Goal: Task Accomplishment & Management: Complete application form

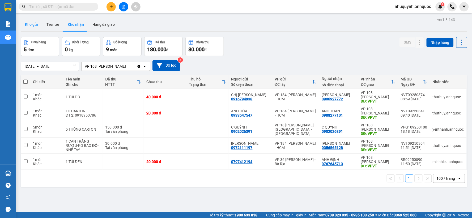
click at [28, 26] on button "Kho gửi" at bounding box center [32, 24] width 22 height 13
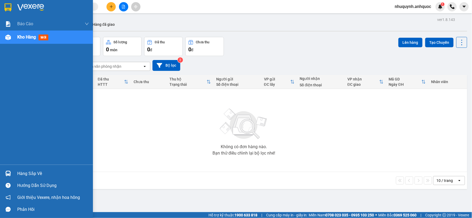
click at [17, 8] on img at bounding box center [30, 7] width 27 height 8
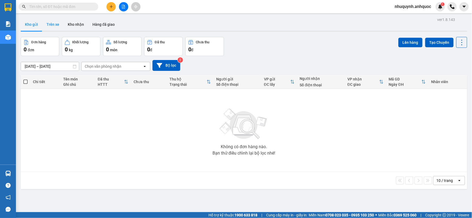
click at [51, 22] on button "Trên xe" at bounding box center [52, 24] width 21 height 13
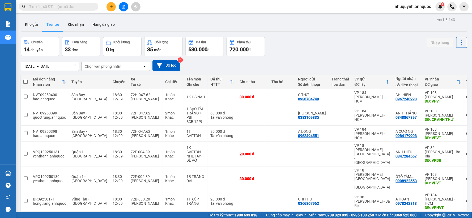
click at [125, 9] on button at bounding box center [123, 6] width 9 height 9
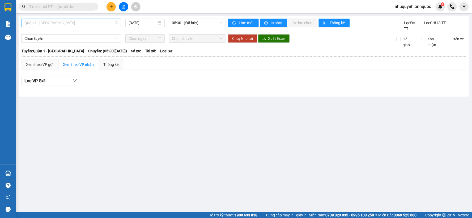
click at [87, 22] on span "Quận 1 - [GEOGRAPHIC_DATA]" at bounding box center [71, 23] width 94 height 8
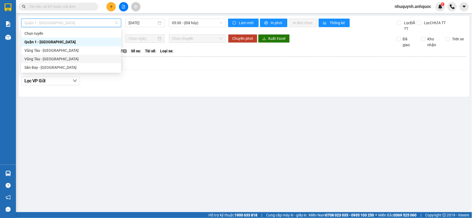
click at [52, 60] on div "Vũng Tàu - [GEOGRAPHIC_DATA]" at bounding box center [71, 59] width 94 height 6
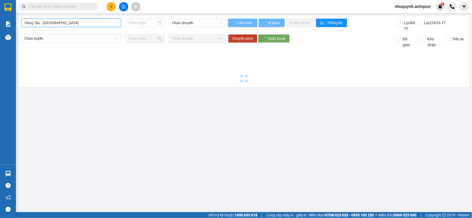
type input "[DATE]"
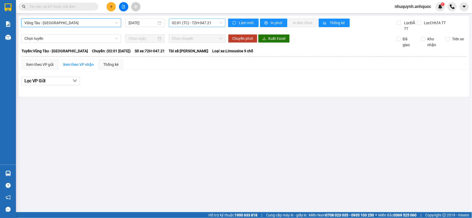
click at [197, 22] on span "02:01 (TC) - 72H-047.21" at bounding box center [197, 23] width 50 height 8
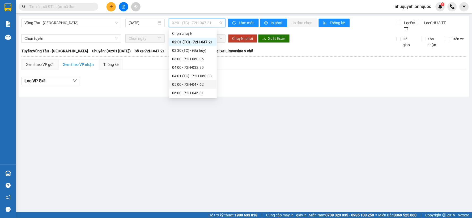
scroll to position [179, 0]
click at [195, 83] on div "18:00 - 72B-030.20" at bounding box center [192, 85] width 41 height 6
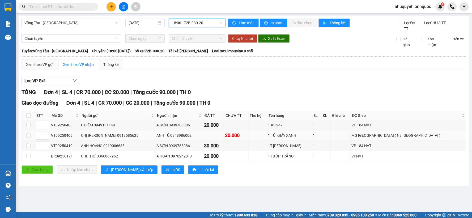
click at [196, 137] on div "ANH TÚ 0348986002" at bounding box center [180, 136] width 46 height 6
click at [113, 6] on icon "plus" at bounding box center [111, 7] width 4 height 4
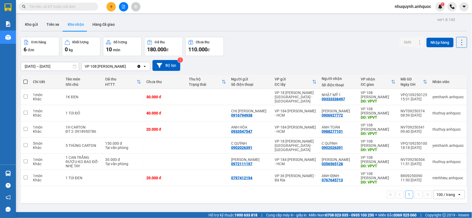
click at [111, 7] on icon "plus" at bounding box center [111, 6] width 3 height 0
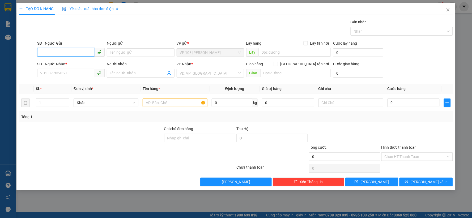
click at [61, 53] on input "SĐT Người Gửi" at bounding box center [65, 52] width 57 height 9
click at [76, 63] on div "0964721293 - ANH TUẤN" at bounding box center [70, 63] width 61 height 6
type input "0964721293"
type input "ANH TUẤN"
type input "0935468919"
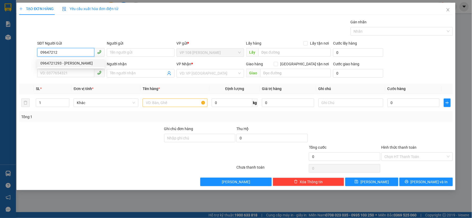
type input "ANH HUY VINH"
type input "VP184"
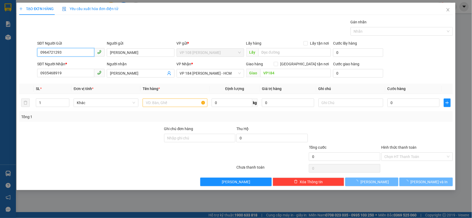
type input "20.000"
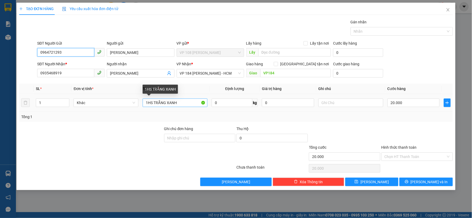
type input "0964721293"
drag, startPoint x: 181, startPoint y: 103, endPoint x: 149, endPoint y: 103, distance: 32.2
click at [149, 103] on input "1HS TRẮNG XANH" at bounding box center [175, 103] width 65 height 9
click at [149, 103] on input "1K NHỎ" at bounding box center [175, 103] width 65 height 9
drag, startPoint x: 159, startPoint y: 102, endPoint x: 147, endPoint y: 102, distance: 11.4
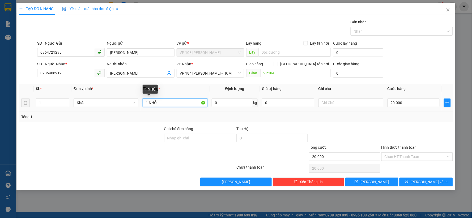
click at [147, 102] on input "1 NHỎ" at bounding box center [175, 103] width 65 height 9
drag, startPoint x: 155, startPoint y: 102, endPoint x: 149, endPoint y: 102, distance: 5.3
click at [149, 102] on input "1 BÌA TRONG NHỎ" at bounding box center [175, 103] width 65 height 9
type input "1 TRONG NHỎ"
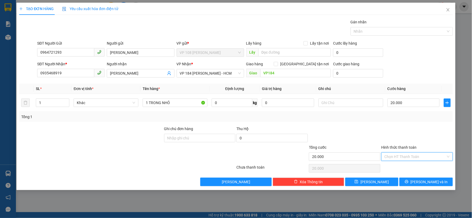
click at [401, 155] on input "Hình thức thanh toán" at bounding box center [415, 157] width 61 height 8
click at [406, 168] on div "Tại văn phòng" at bounding box center [417, 168] width 65 height 6
type input "0"
click at [429, 183] on span "[PERSON_NAME] và In" at bounding box center [429, 182] width 37 height 6
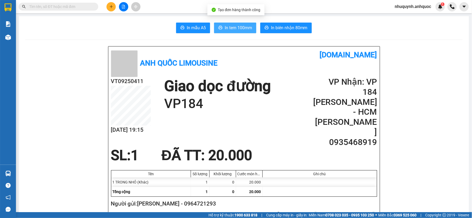
click at [240, 29] on span "In tem 100mm" at bounding box center [238, 27] width 27 height 7
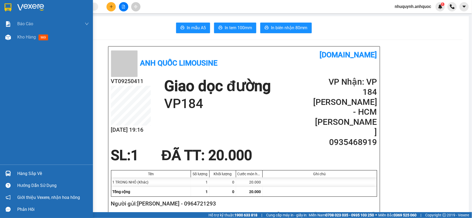
click at [9, 7] on img at bounding box center [8, 7] width 7 height 8
